Goal: Transaction & Acquisition: Subscribe to service/newsletter

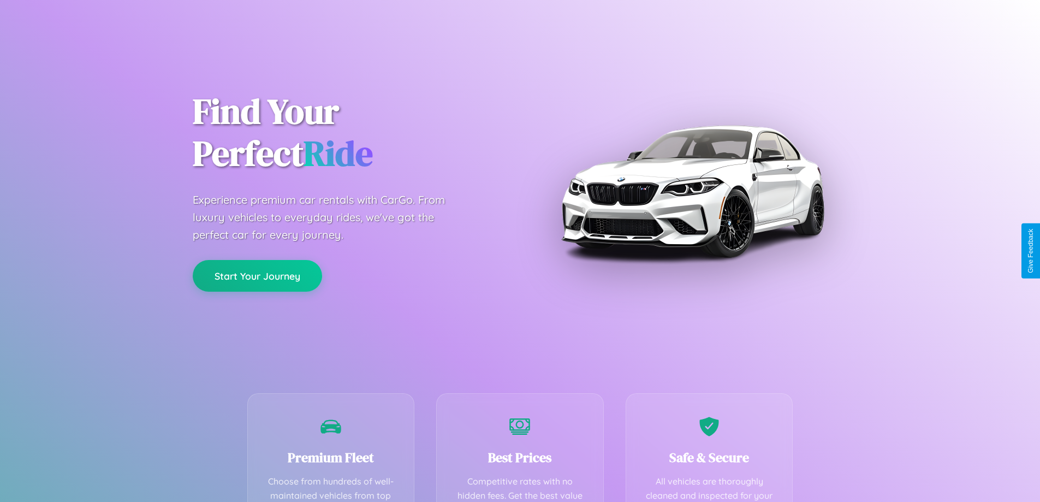
scroll to position [318, 0]
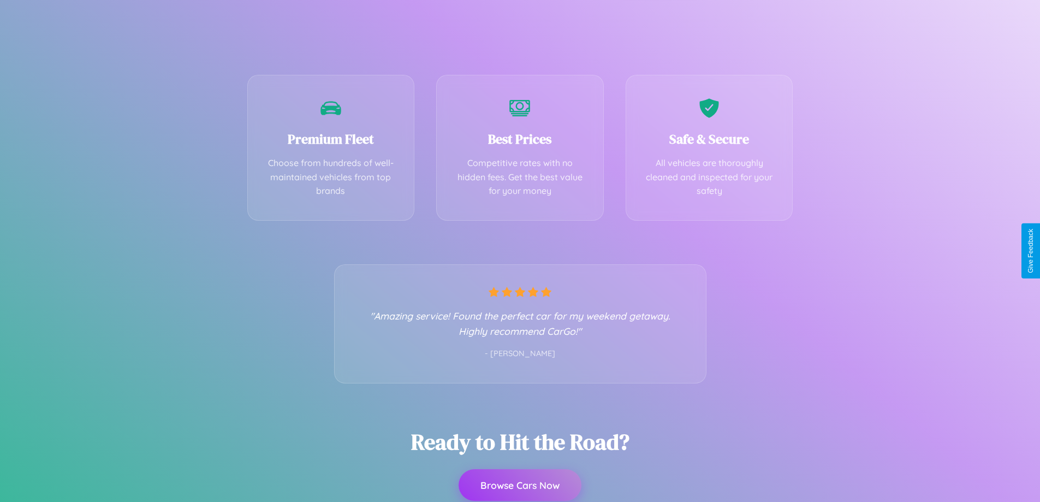
click at [520, 485] on button "Browse Cars Now" at bounding box center [520, 485] width 123 height 32
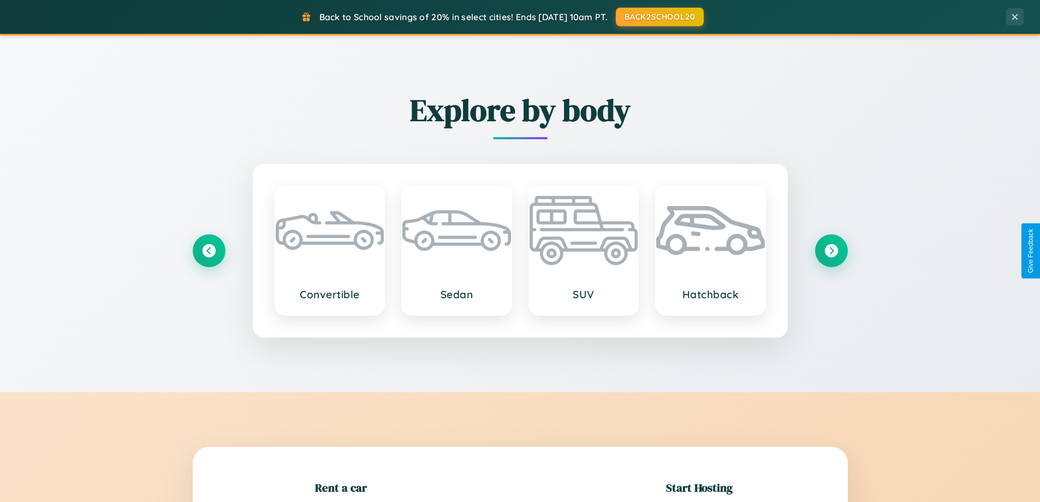
scroll to position [236, 0]
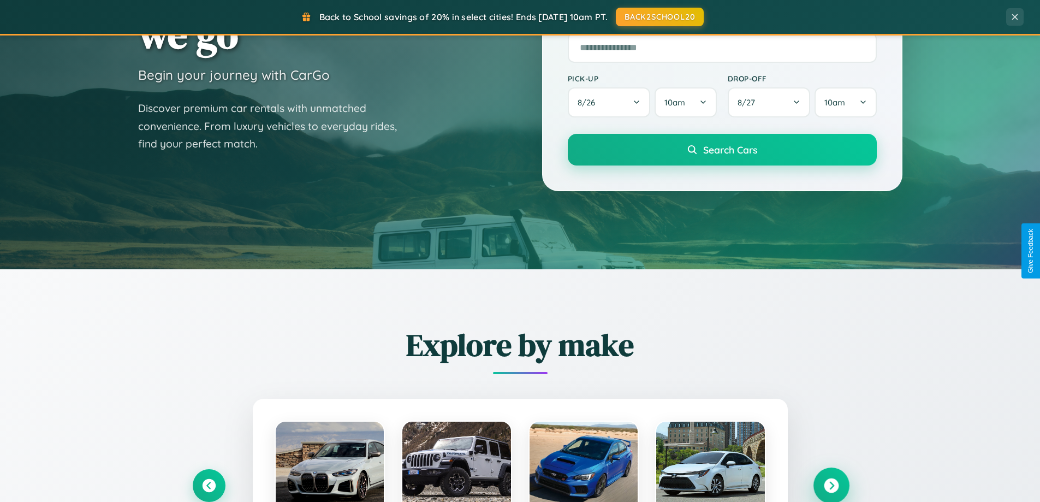
click at [831, 485] on icon at bounding box center [831, 485] width 15 height 15
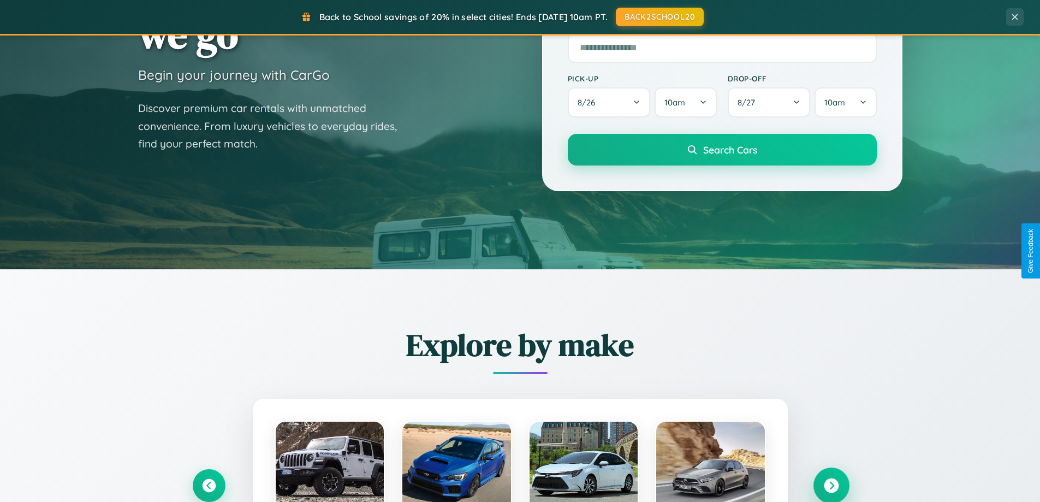
click at [831, 484] on icon at bounding box center [831, 485] width 15 height 15
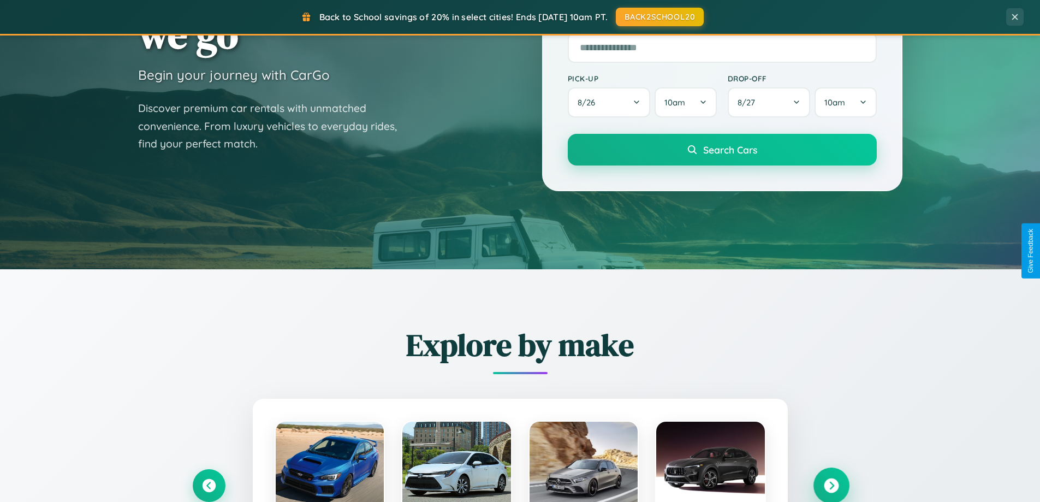
click at [831, 484] on icon at bounding box center [831, 485] width 15 height 15
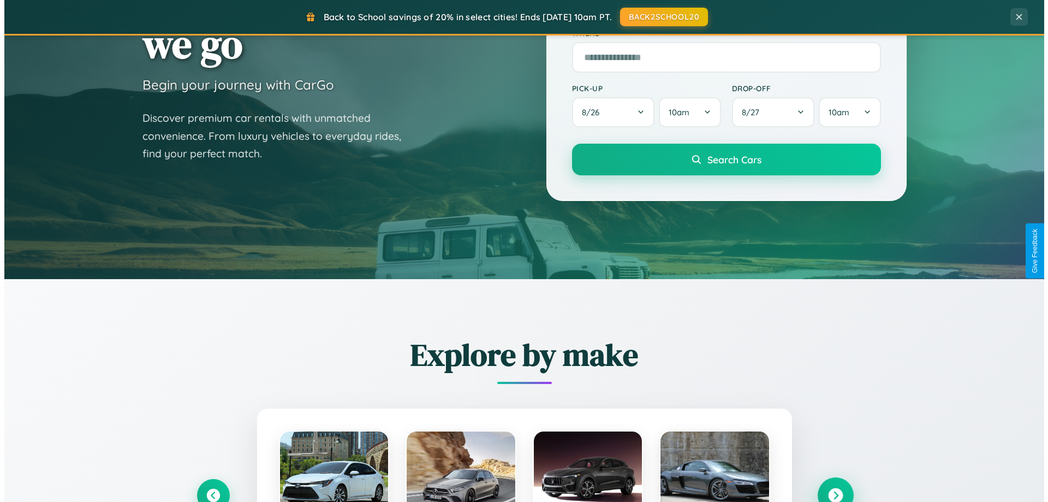
scroll to position [0, 0]
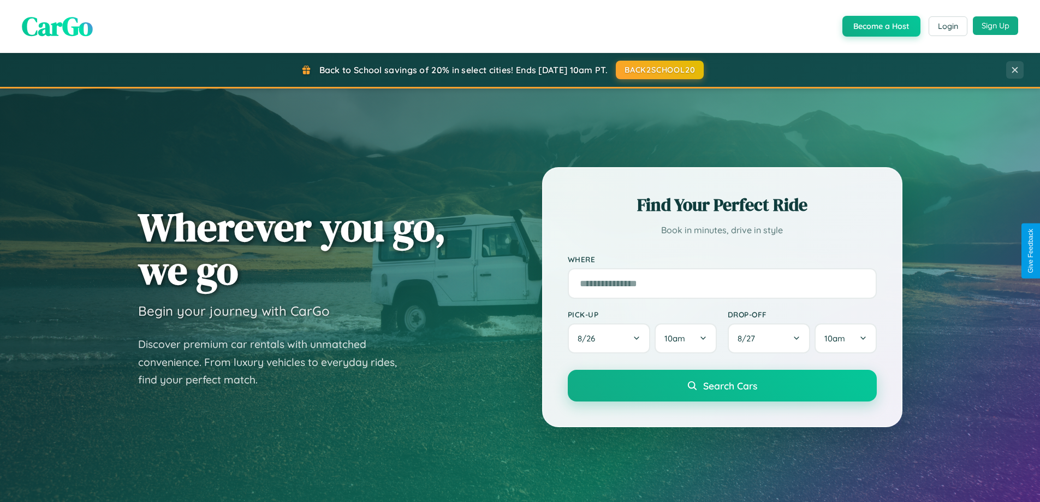
click at [996, 26] on button "Sign Up" at bounding box center [995, 25] width 45 height 19
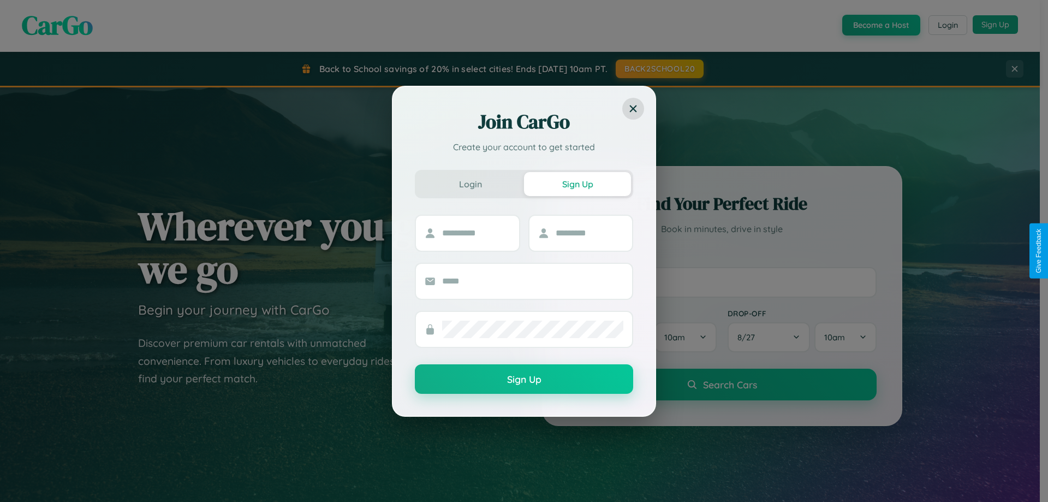
scroll to position [32, 0]
